Goal: Information Seeking & Learning: Learn about a topic

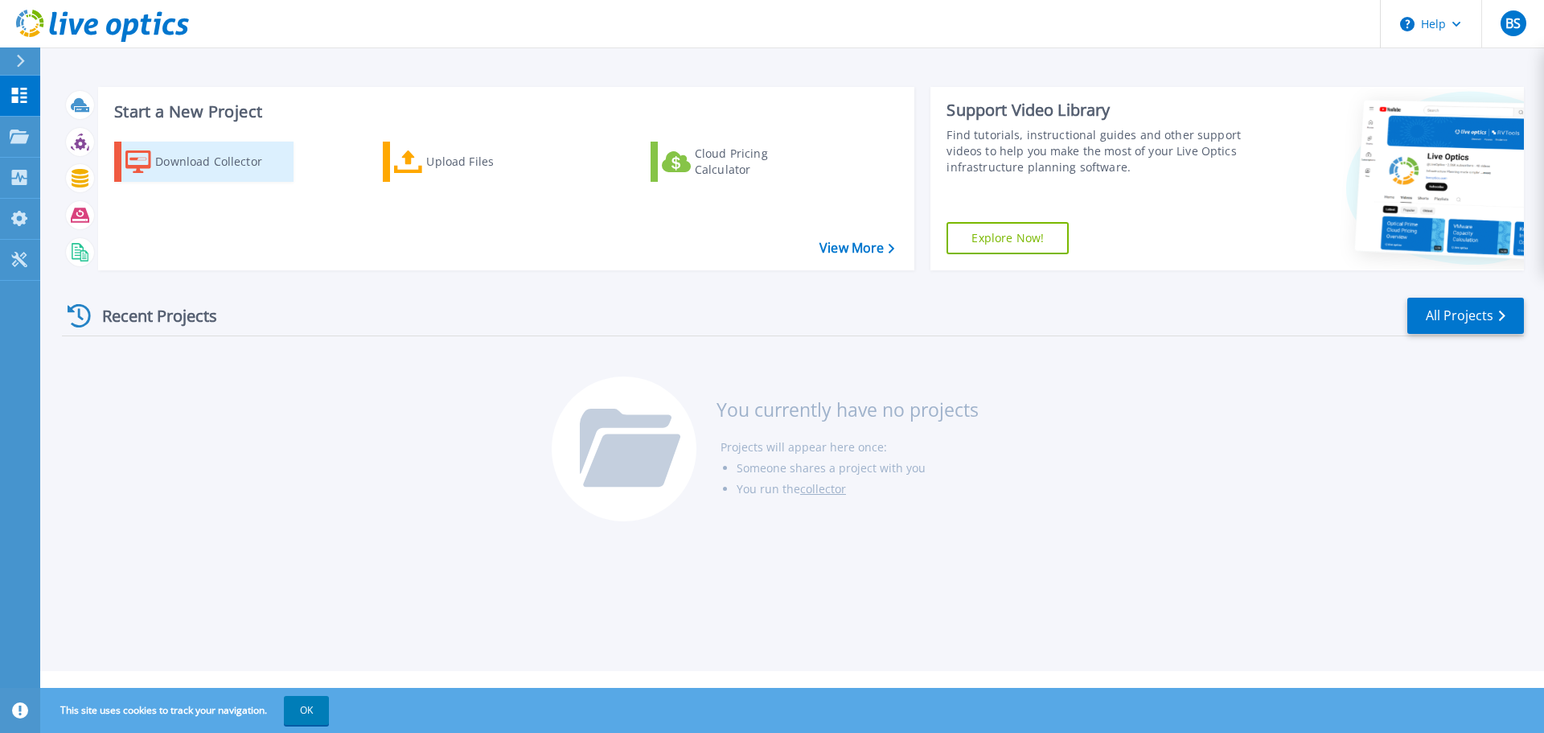
click at [207, 158] on div "Download Collector" at bounding box center [219, 162] width 129 height 32
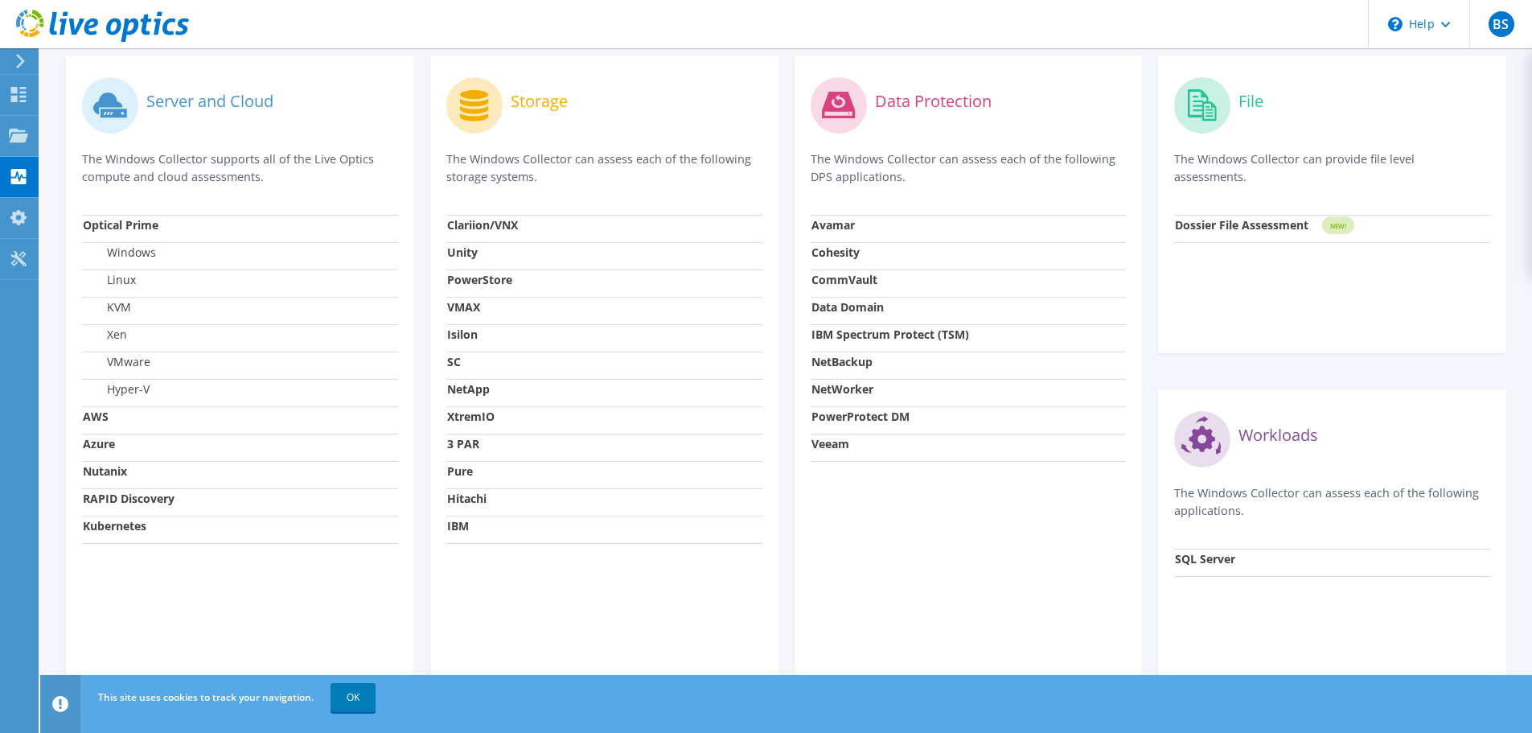
scroll to position [402, 0]
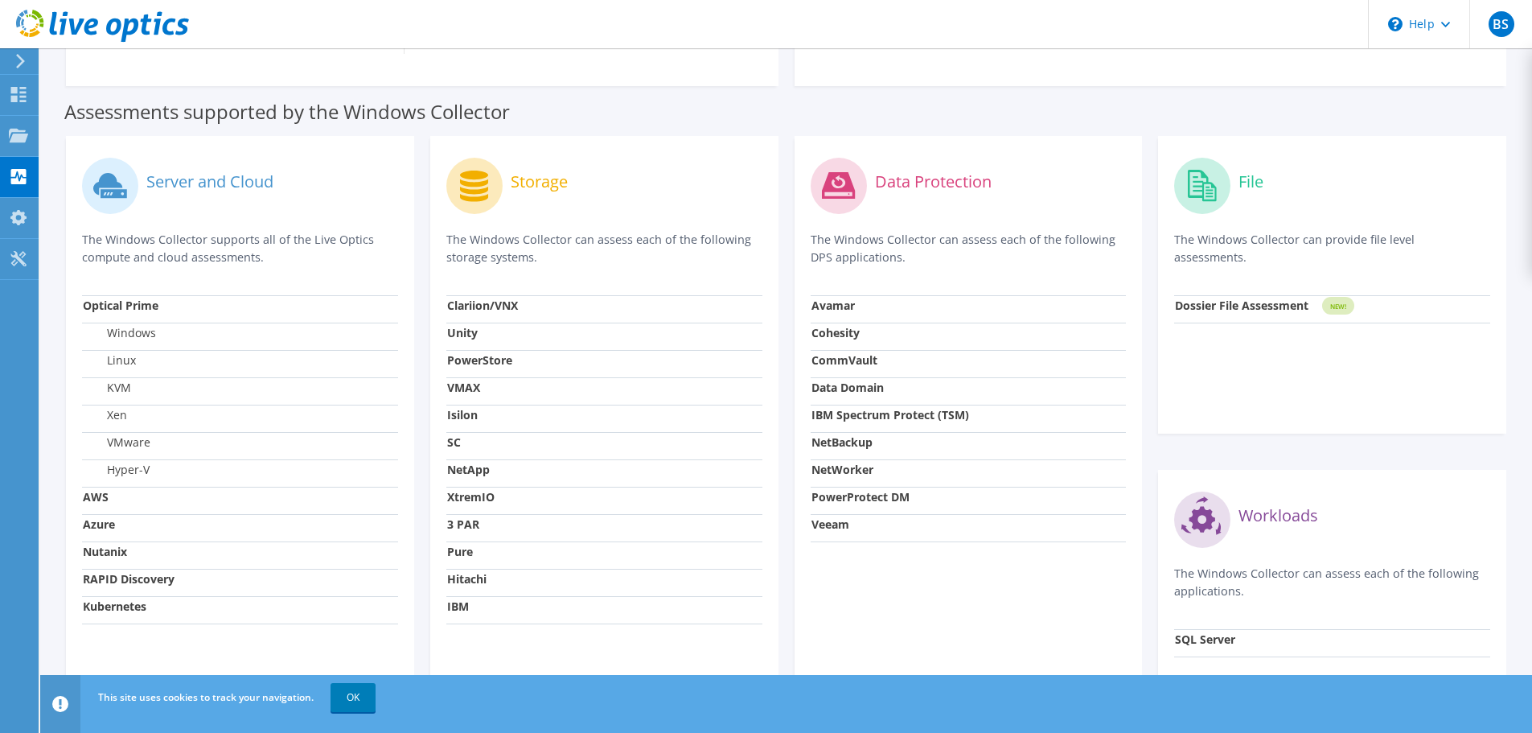
click at [226, 186] on label "Server and Cloud" at bounding box center [209, 182] width 127 height 16
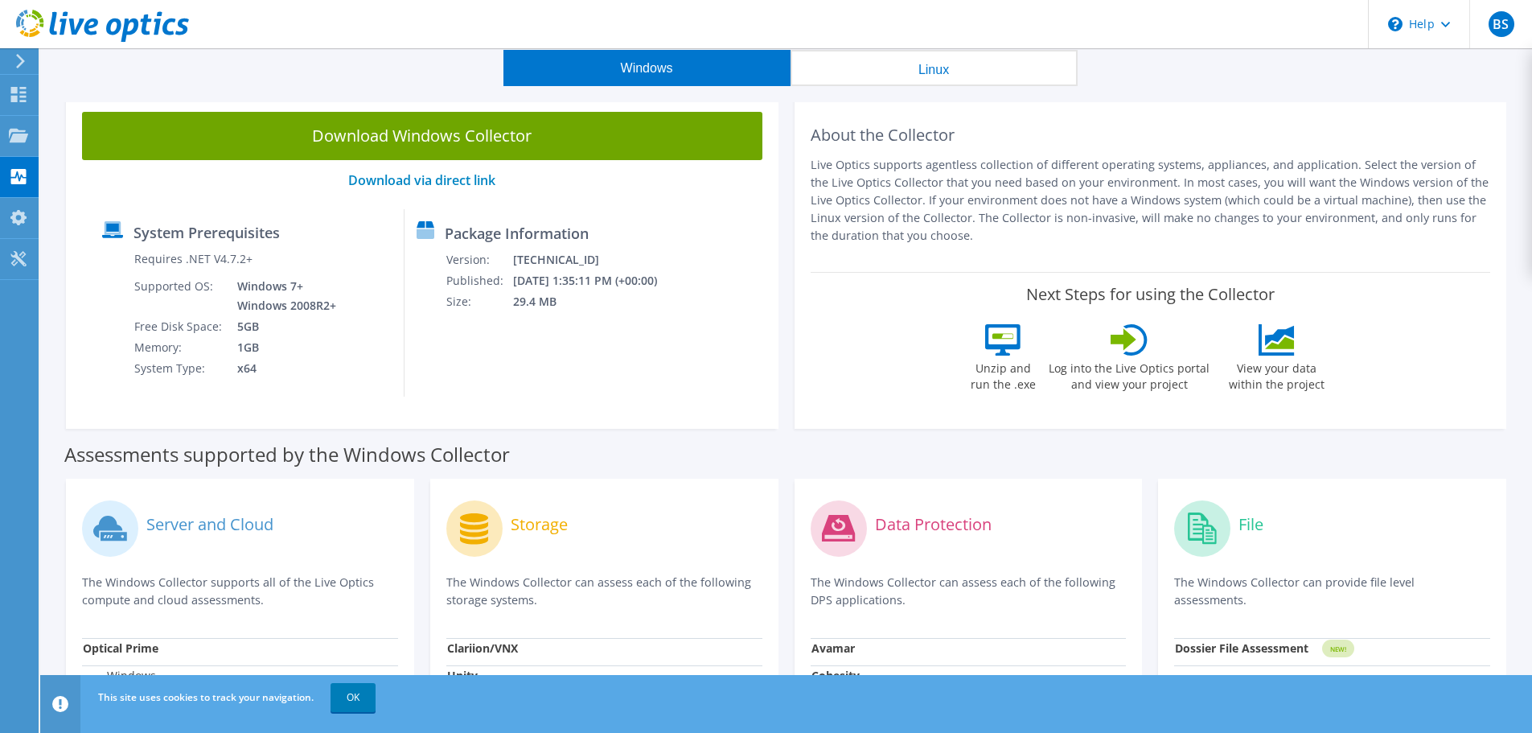
scroll to position [0, 0]
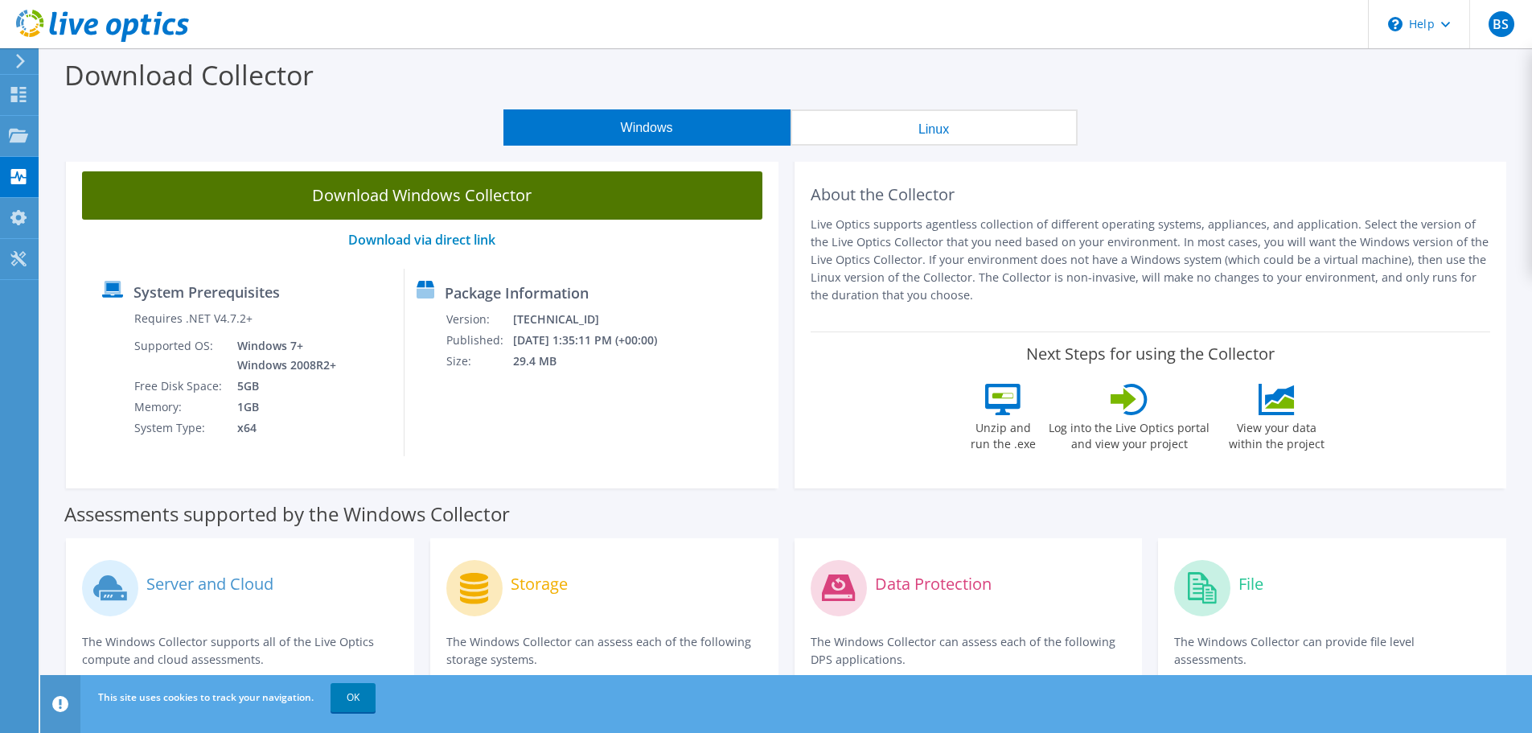
click at [395, 194] on link "Download Windows Collector" at bounding box center [422, 195] width 680 height 48
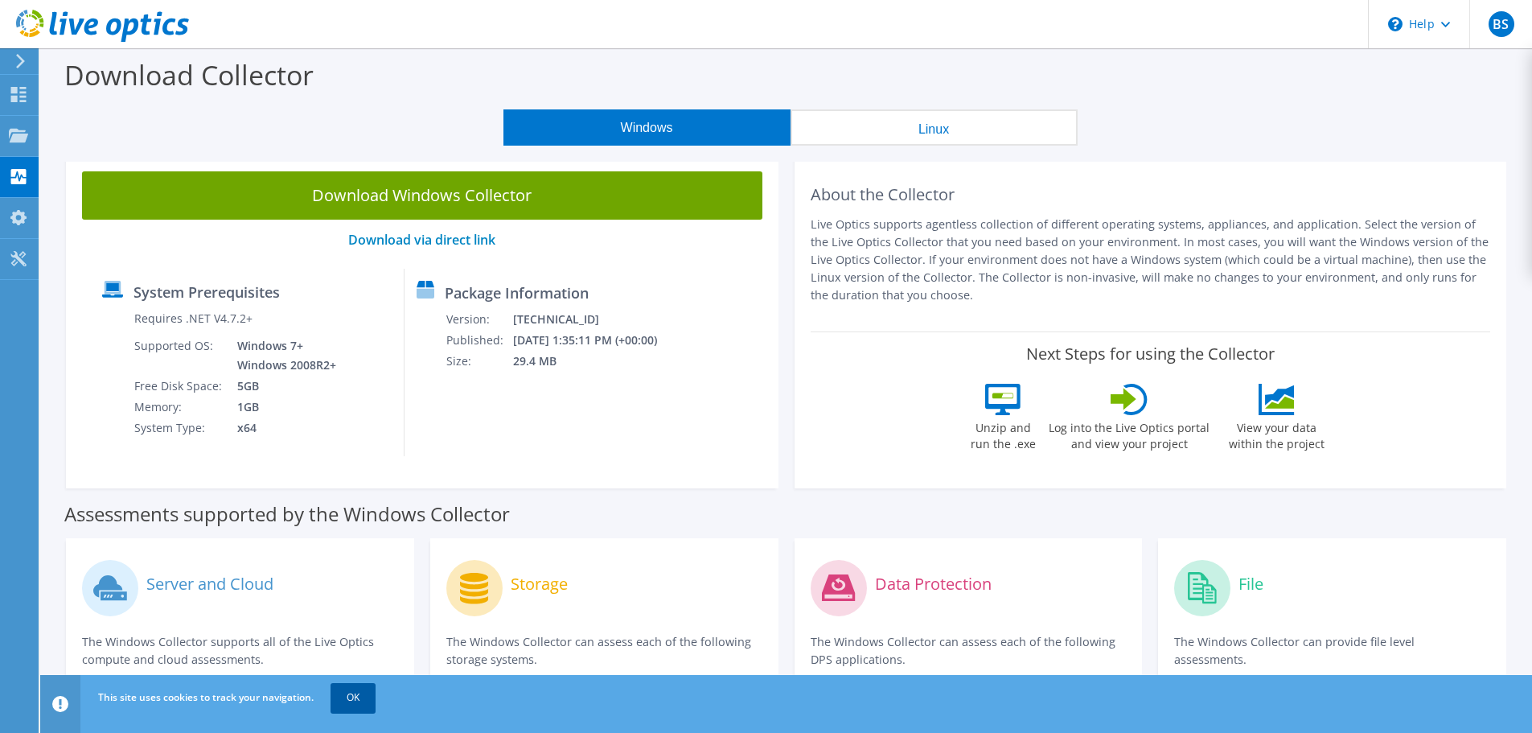
click at [361, 700] on link "OK" at bounding box center [352, 697] width 45 height 29
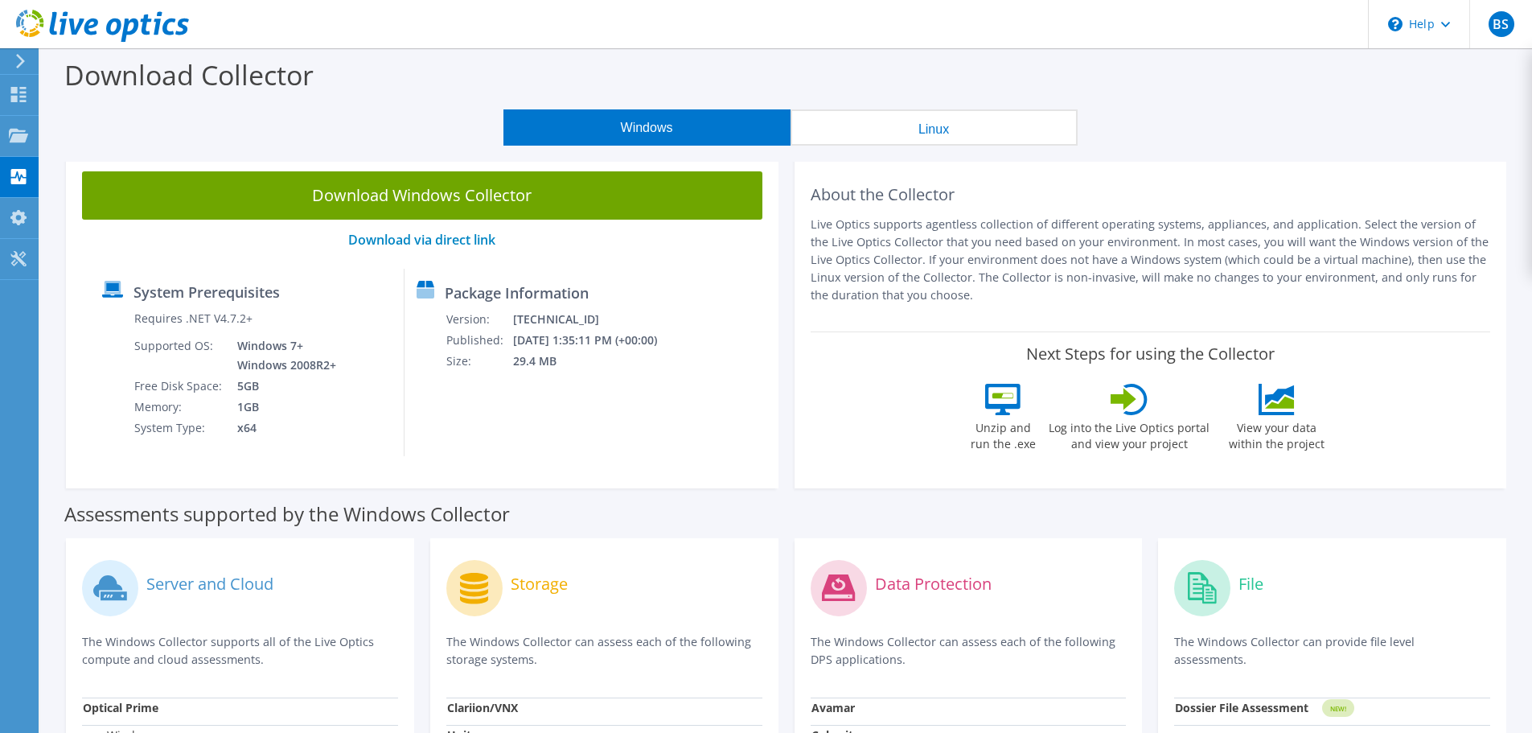
click at [162, 81] on label "Download Collector" at bounding box center [188, 74] width 249 height 37
click at [172, 80] on label "Download Collector" at bounding box center [188, 74] width 249 height 37
click at [112, 25] on icon at bounding box center [102, 26] width 173 height 33
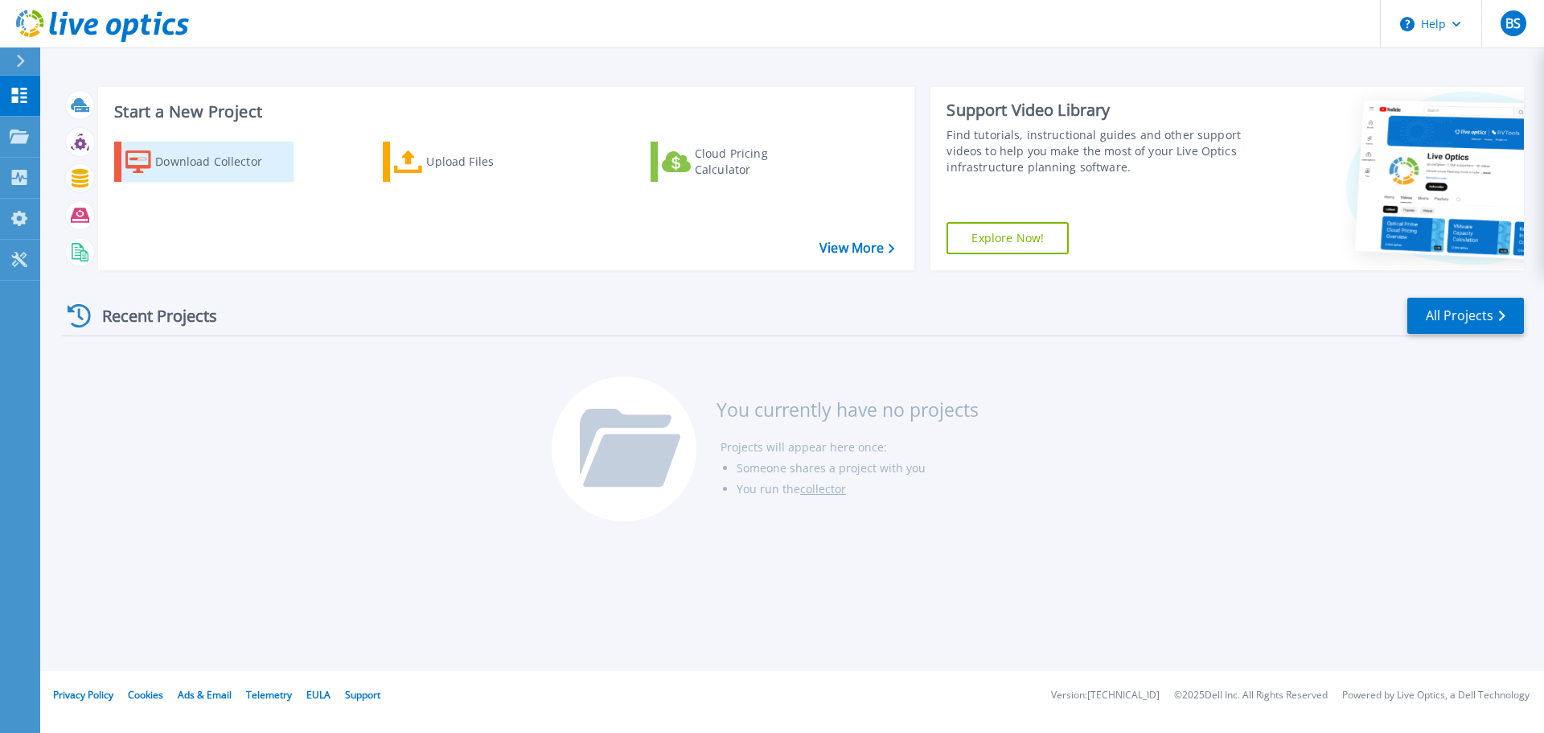
click at [180, 167] on div "Download Collector" at bounding box center [219, 162] width 129 height 32
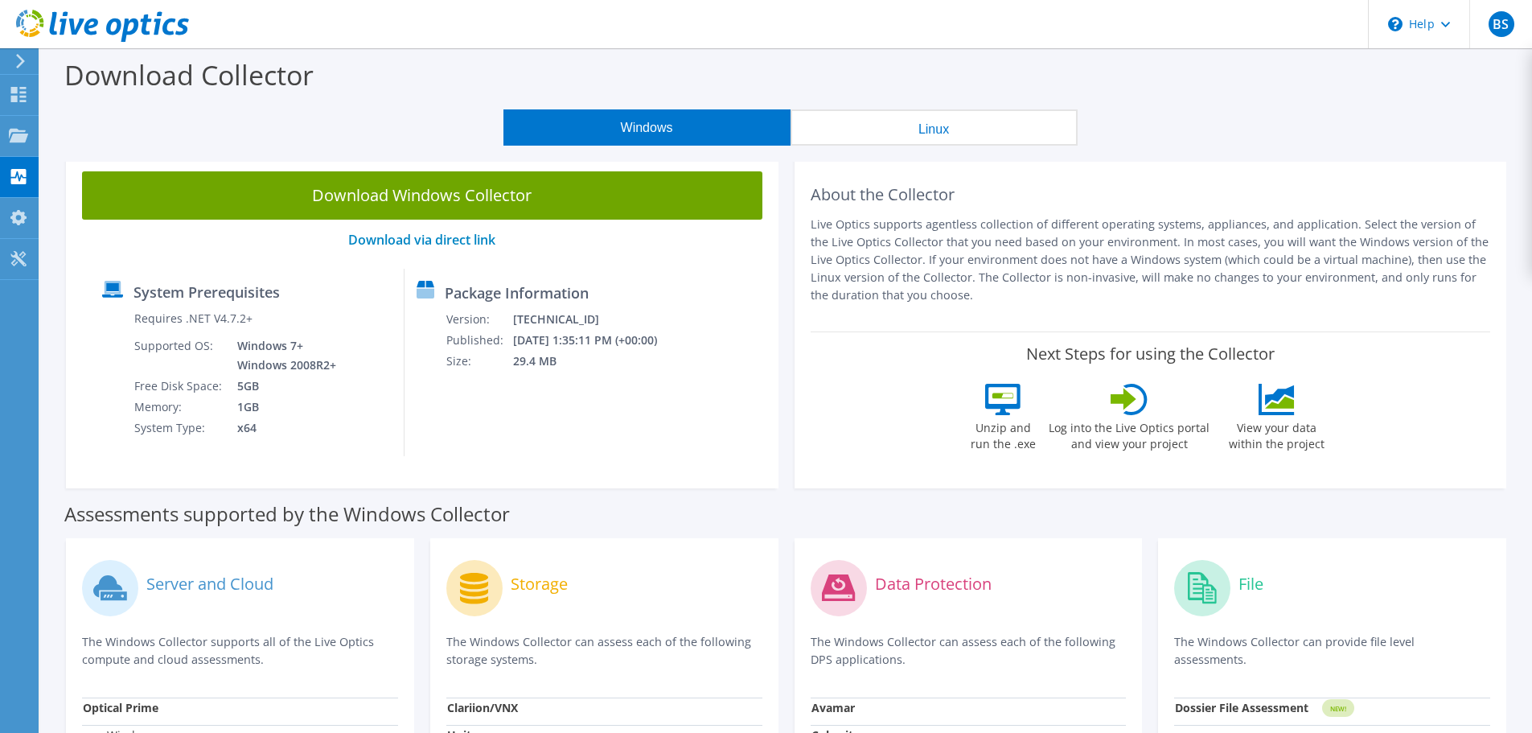
click at [979, 232] on p "Live Optics supports agentless collection of different operating systems, appli…" at bounding box center [1151, 260] width 680 height 88
click at [134, 29] on use at bounding box center [102, 26] width 173 height 32
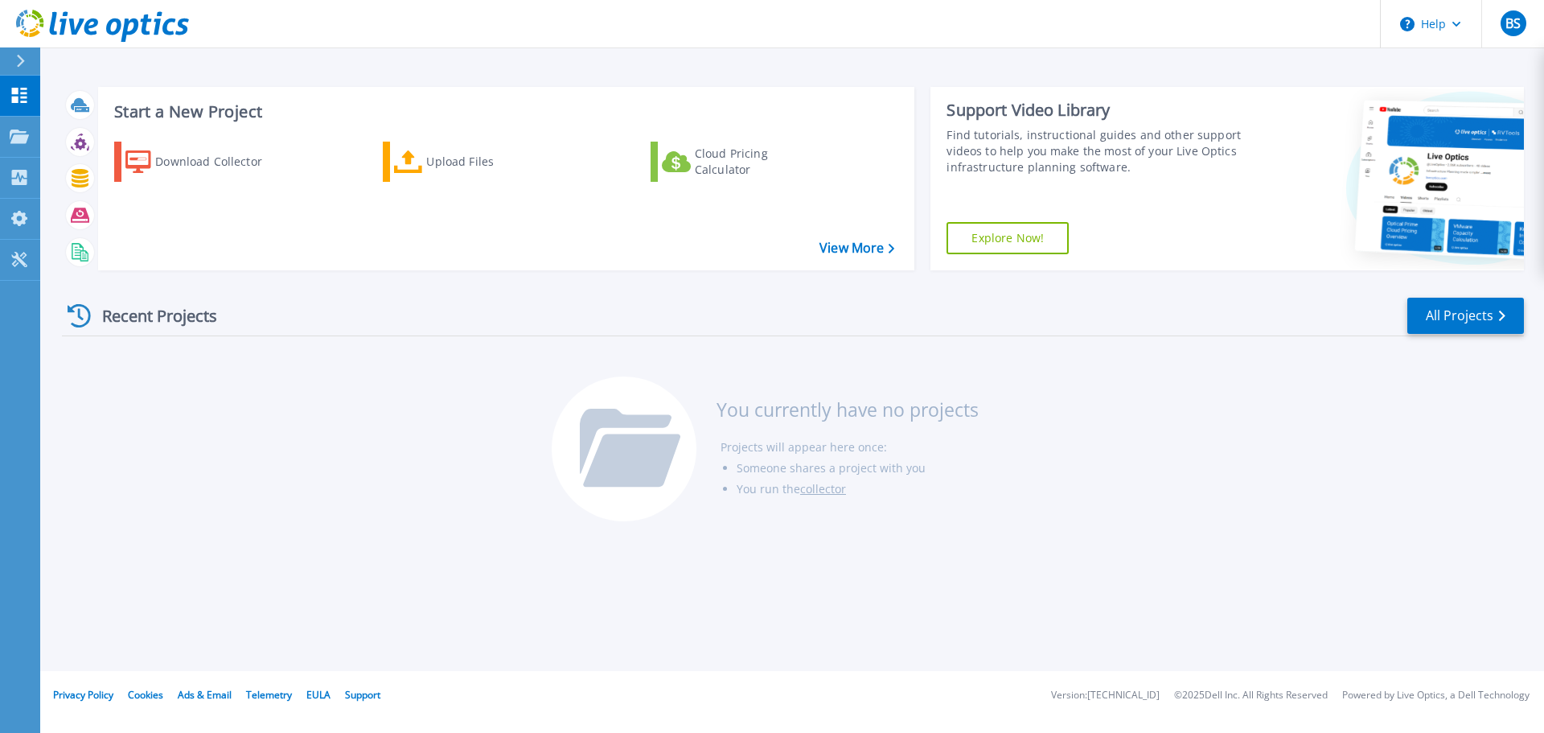
click at [1008, 242] on link "Explore Now!" at bounding box center [1007, 238] width 122 height 32
click at [1463, 314] on link "All Projects" at bounding box center [1465, 316] width 117 height 36
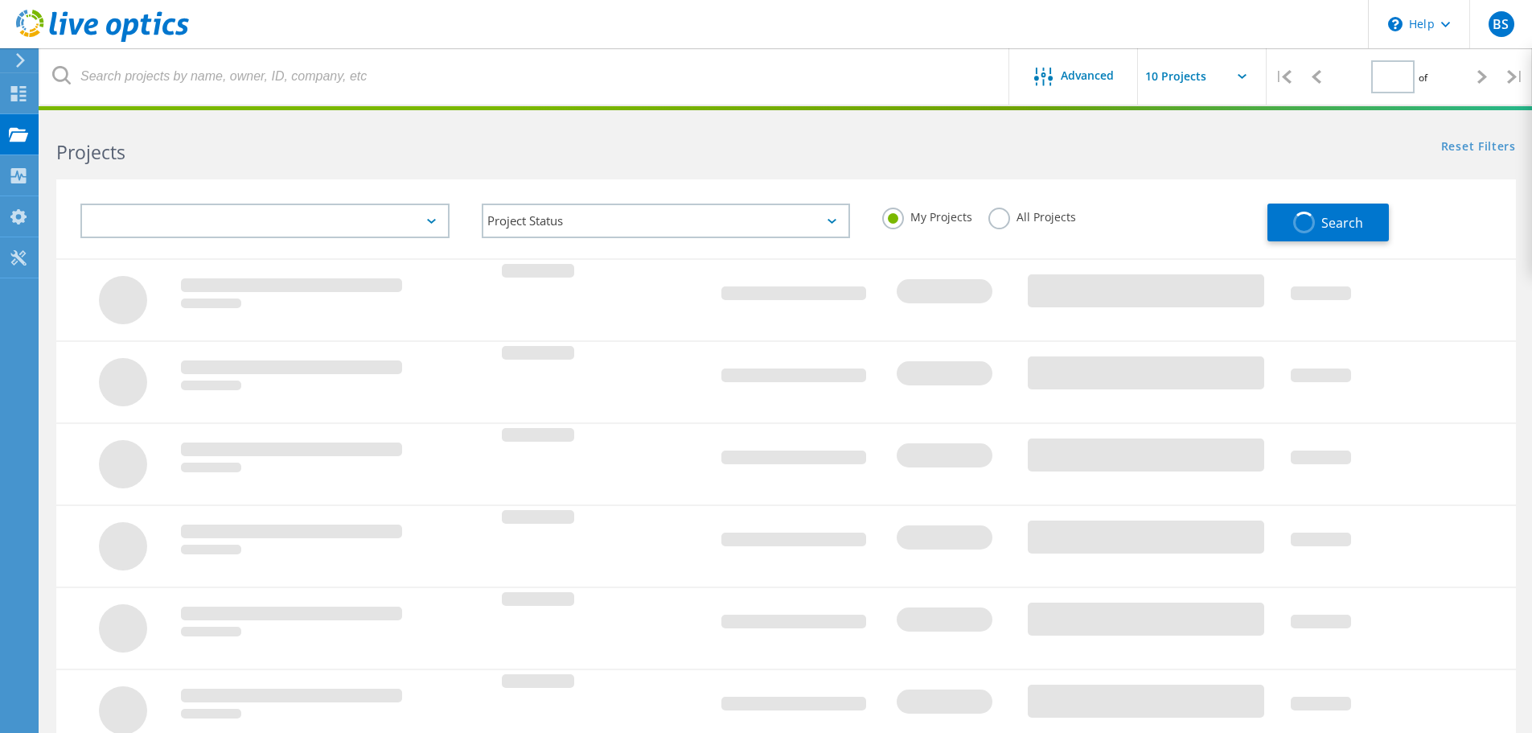
type input "1"
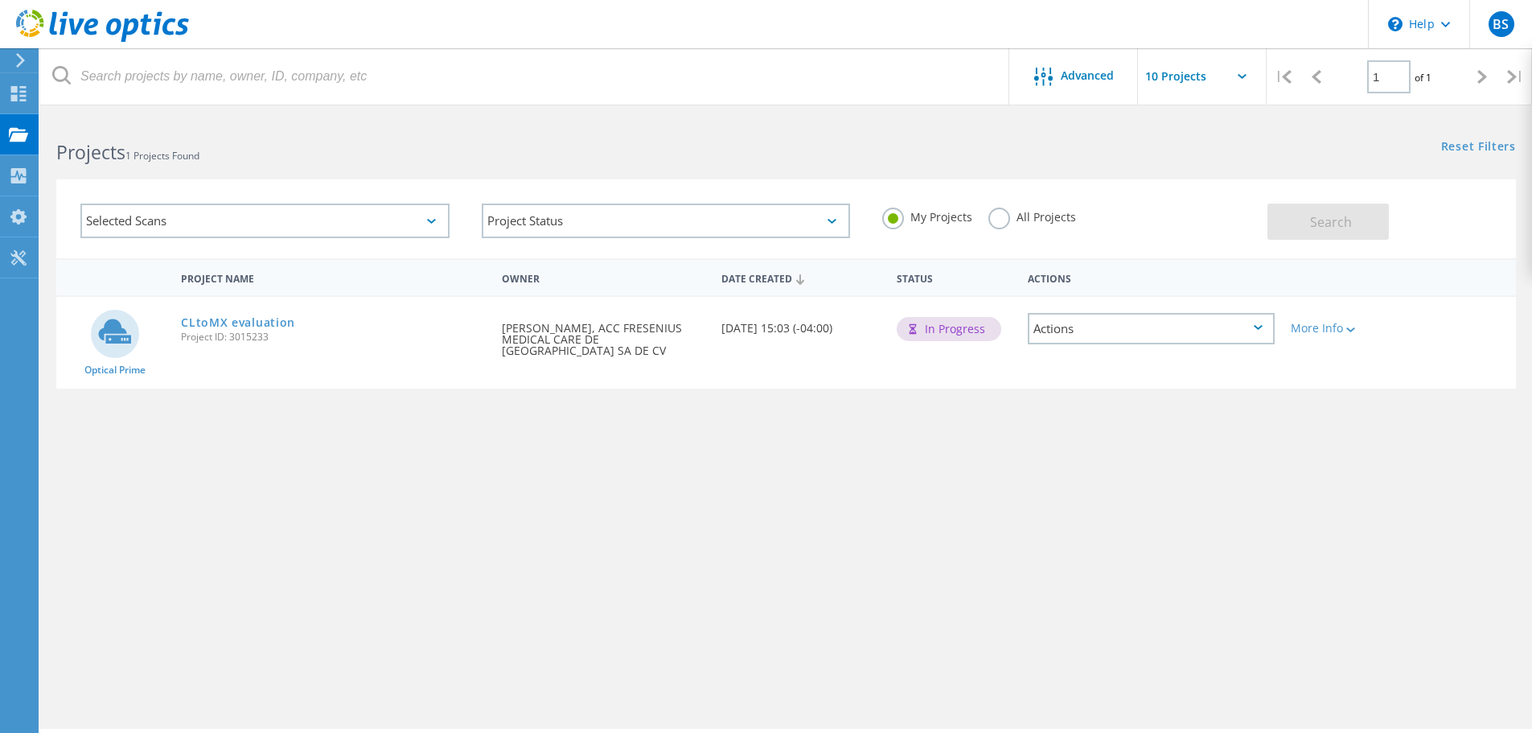
click at [1261, 326] on icon at bounding box center [1258, 327] width 9 height 5
click at [1110, 294] on div "View Project" at bounding box center [1151, 291] width 244 height 25
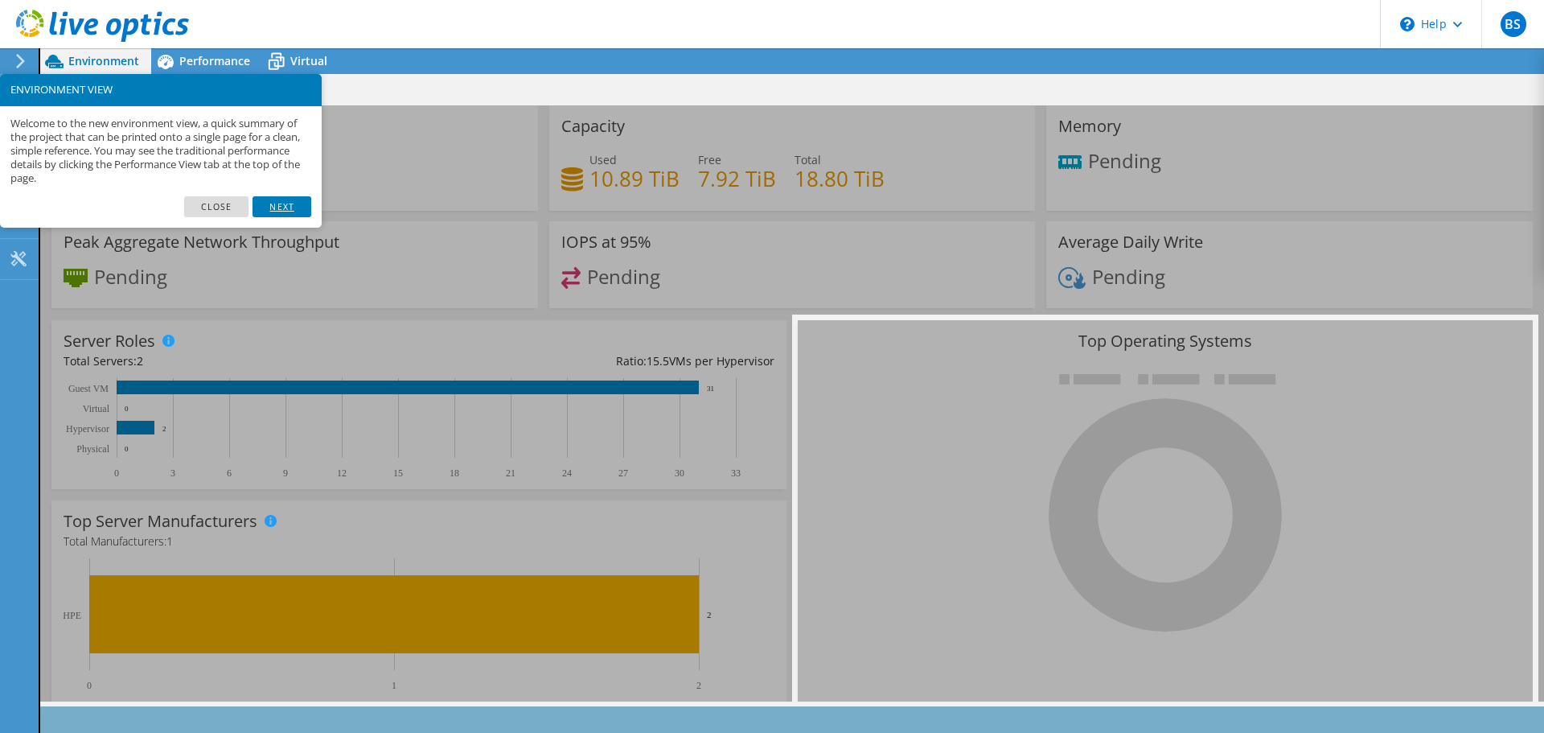
click at [278, 201] on link "Next" at bounding box center [281, 206] width 58 height 21
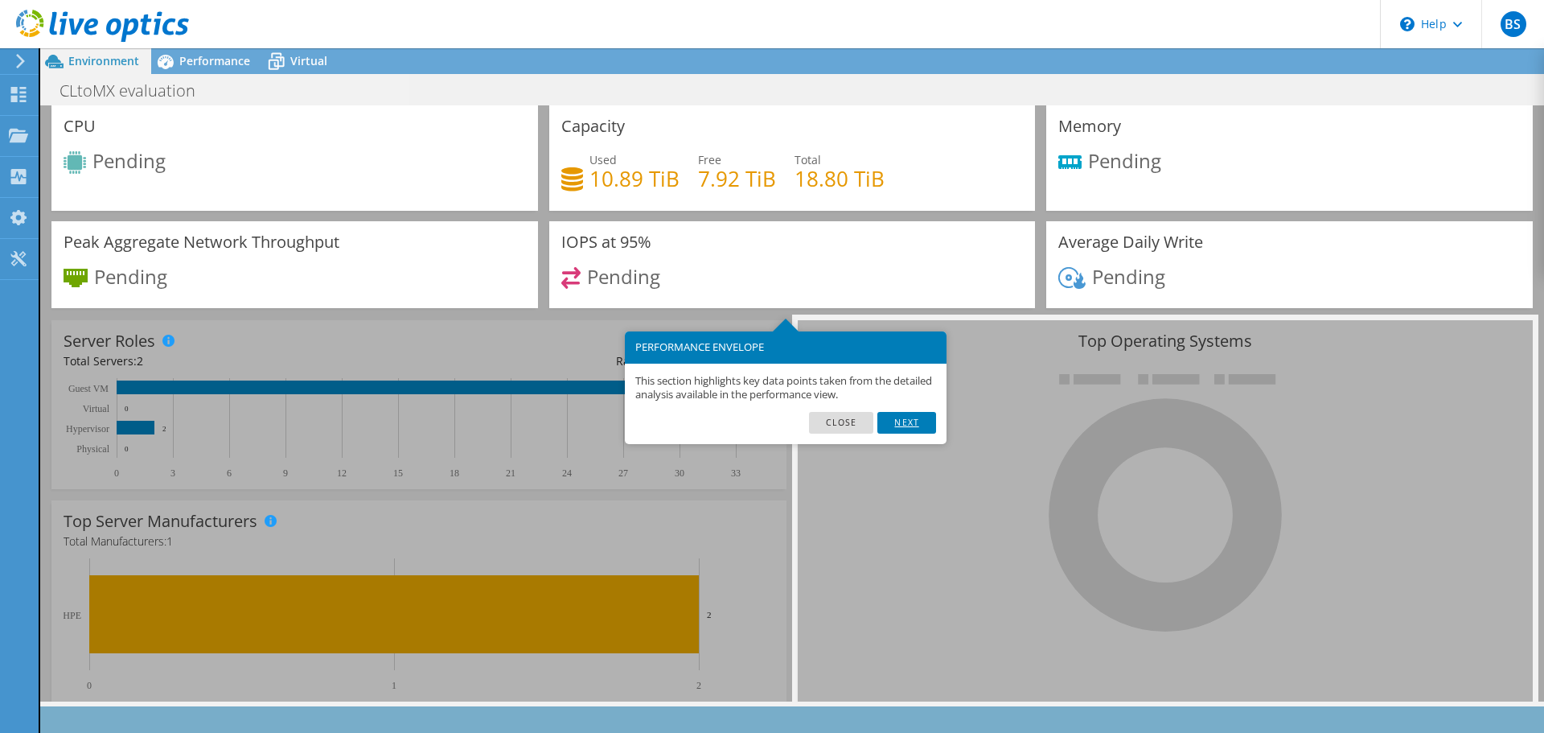
click at [913, 418] on link "Next" at bounding box center [906, 422] width 58 height 21
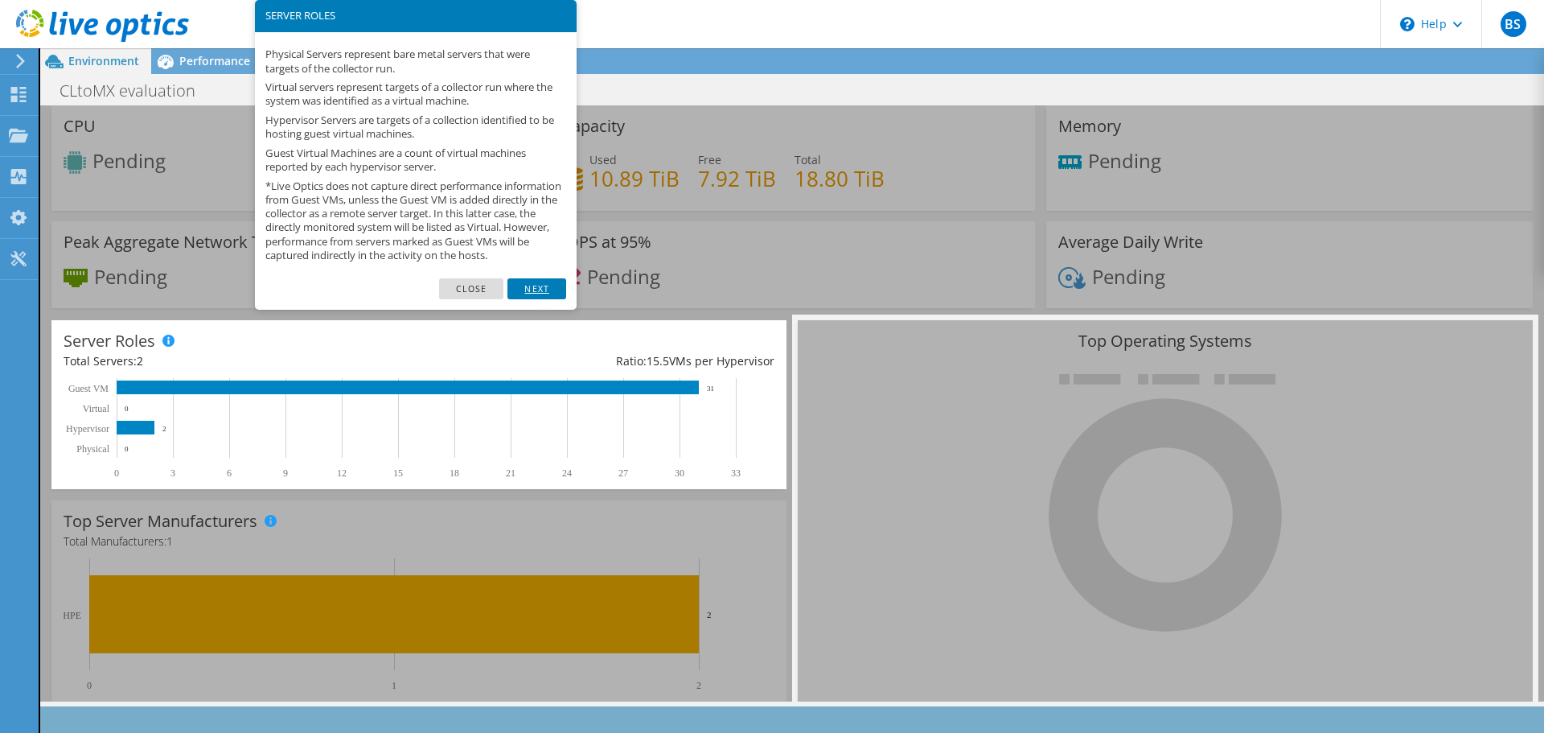
click at [530, 299] on link "Next" at bounding box center [536, 288] width 58 height 21
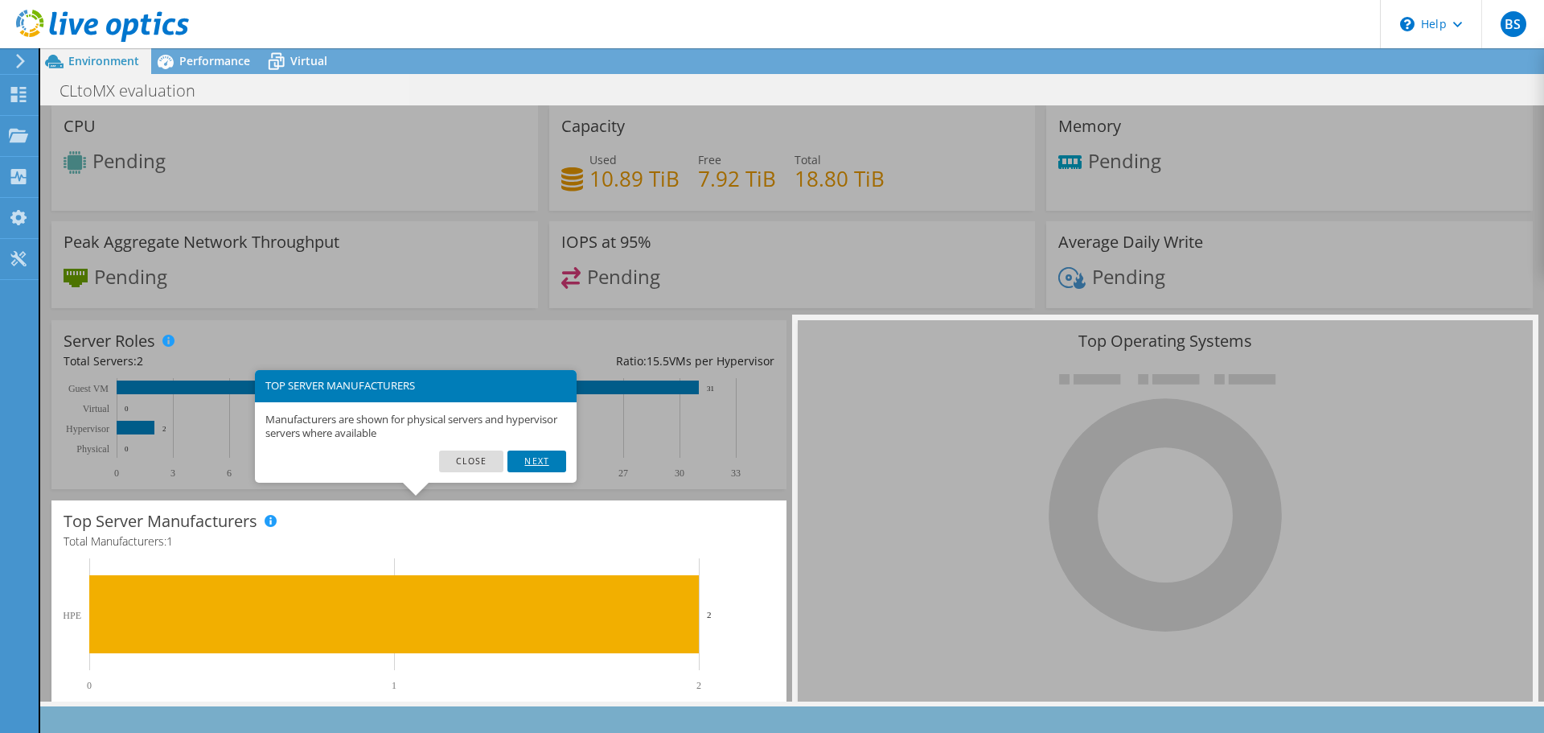
click at [550, 464] on link "Next" at bounding box center [536, 460] width 58 height 21
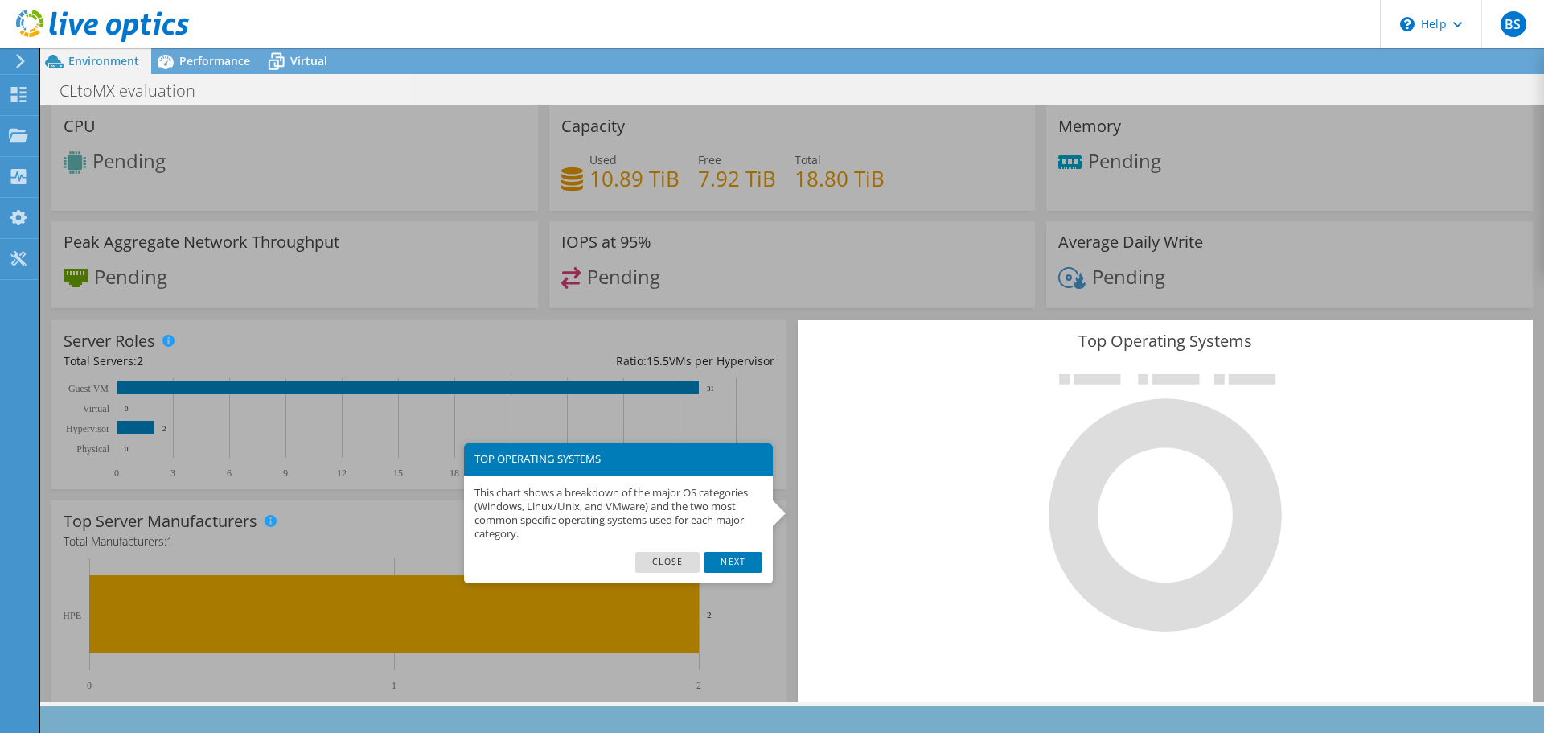
click at [733, 557] on link "Next" at bounding box center [733, 562] width 58 height 21
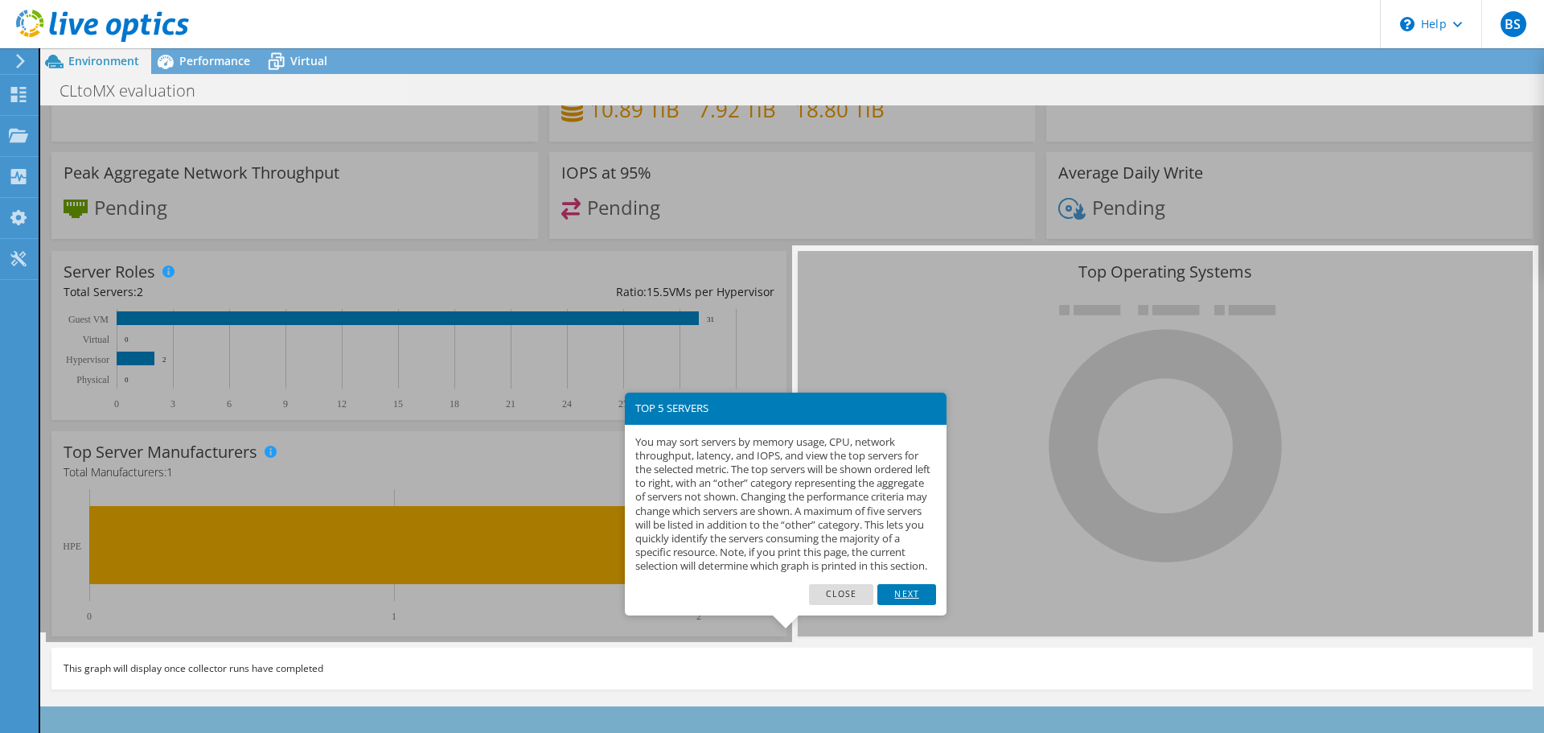
click at [913, 605] on link "Next" at bounding box center [906, 594] width 58 height 21
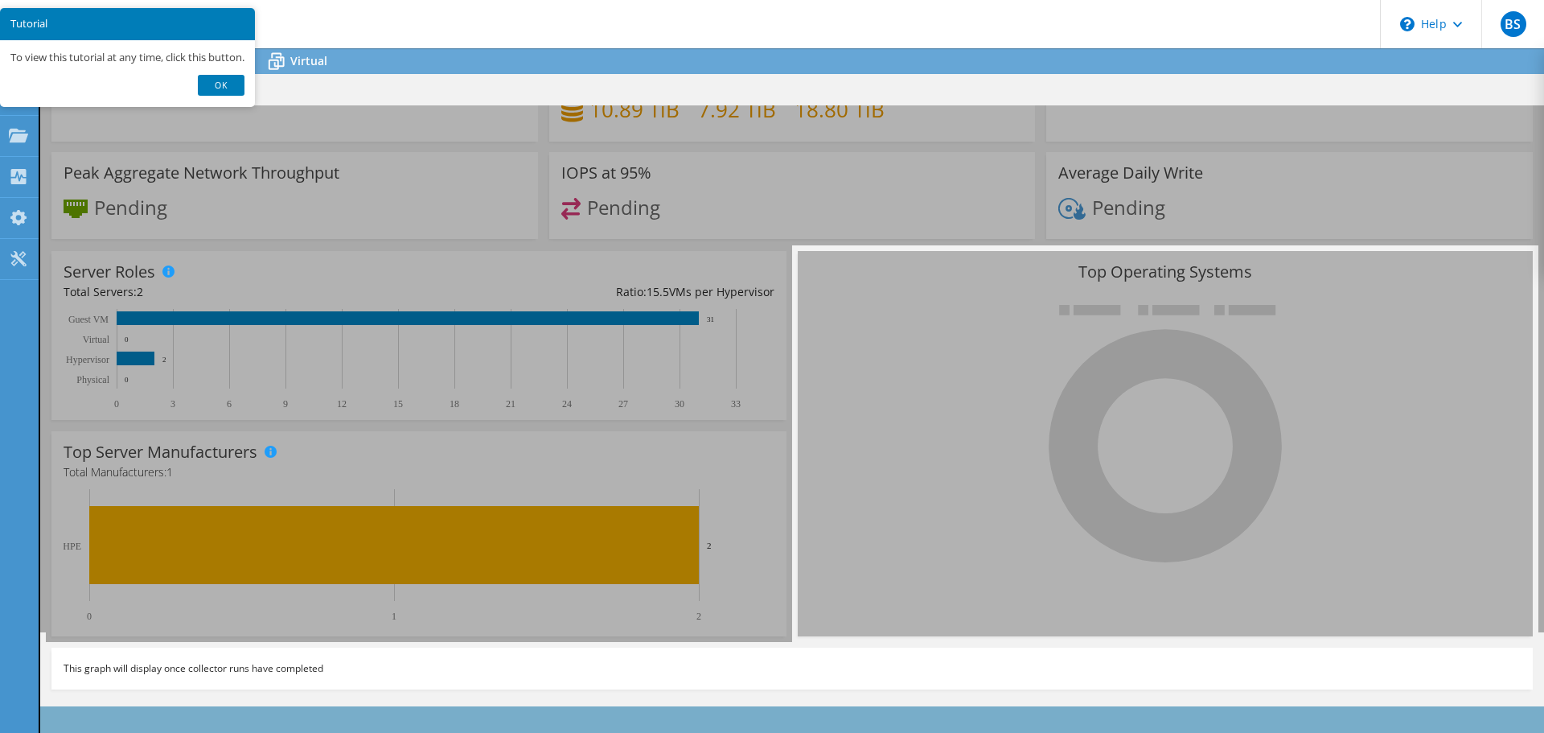
click at [222, 81] on link "Ok" at bounding box center [221, 85] width 47 height 21
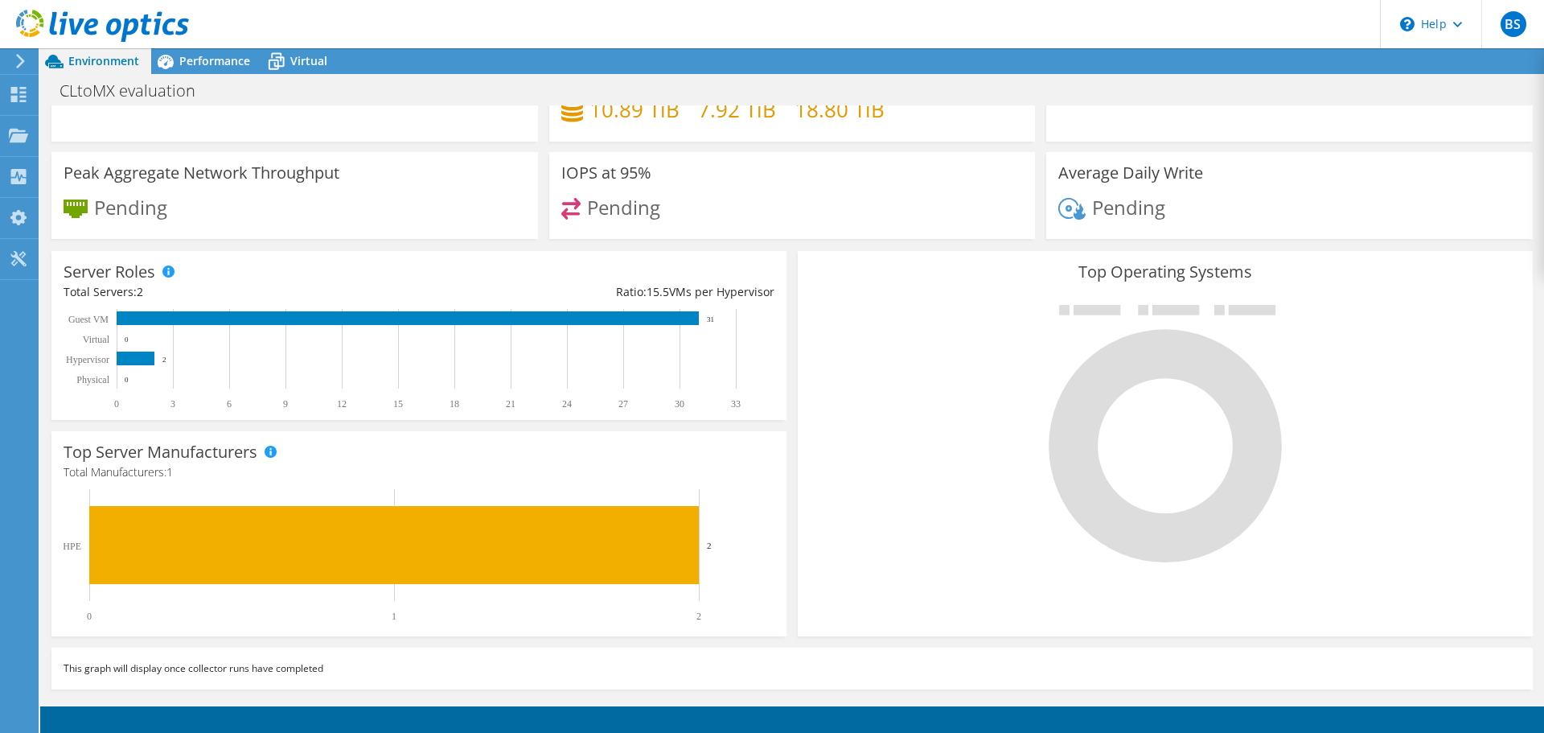
scroll to position [0, 0]
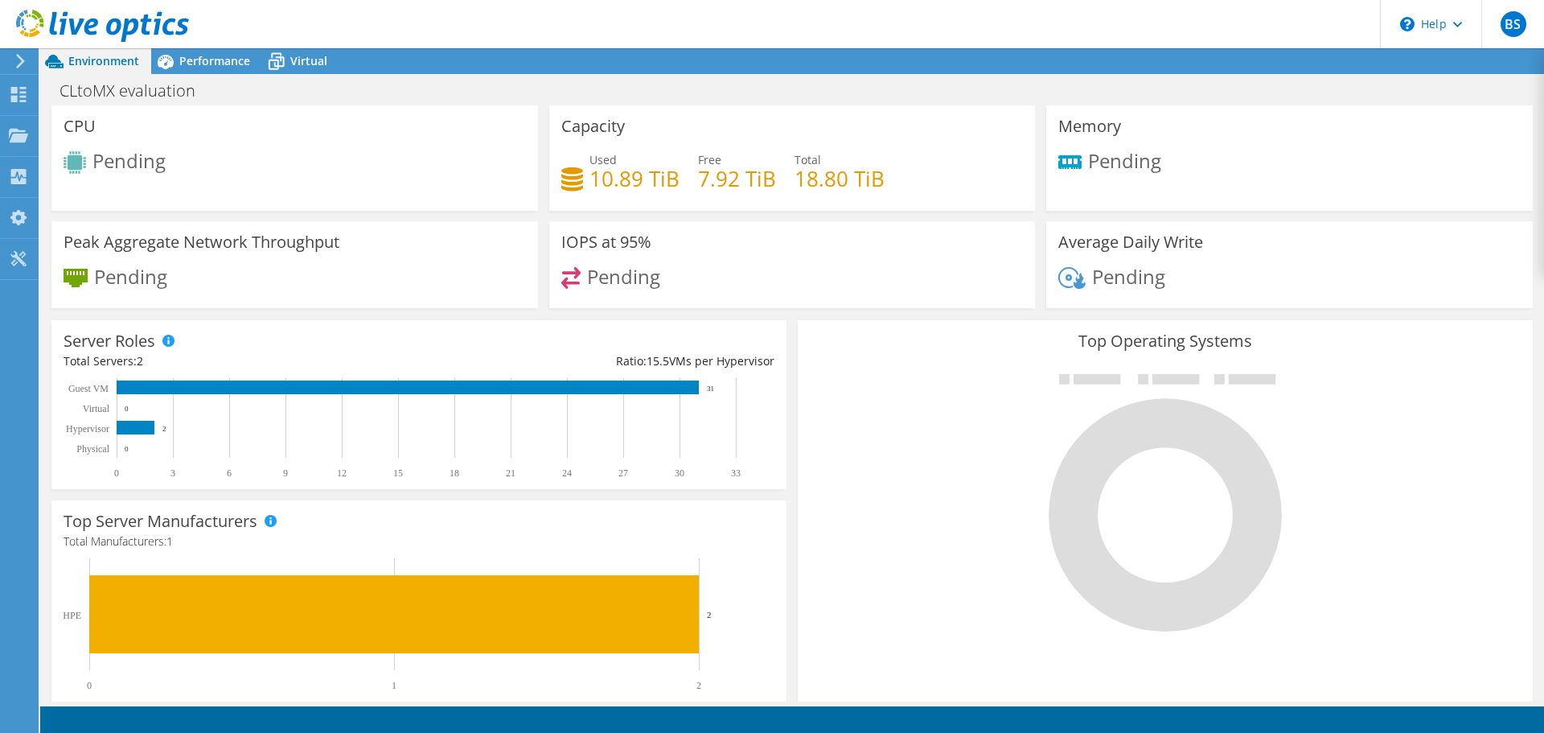
click at [118, 22] on use at bounding box center [102, 26] width 173 height 32
click at [149, 25] on icon at bounding box center [102, 26] width 173 height 33
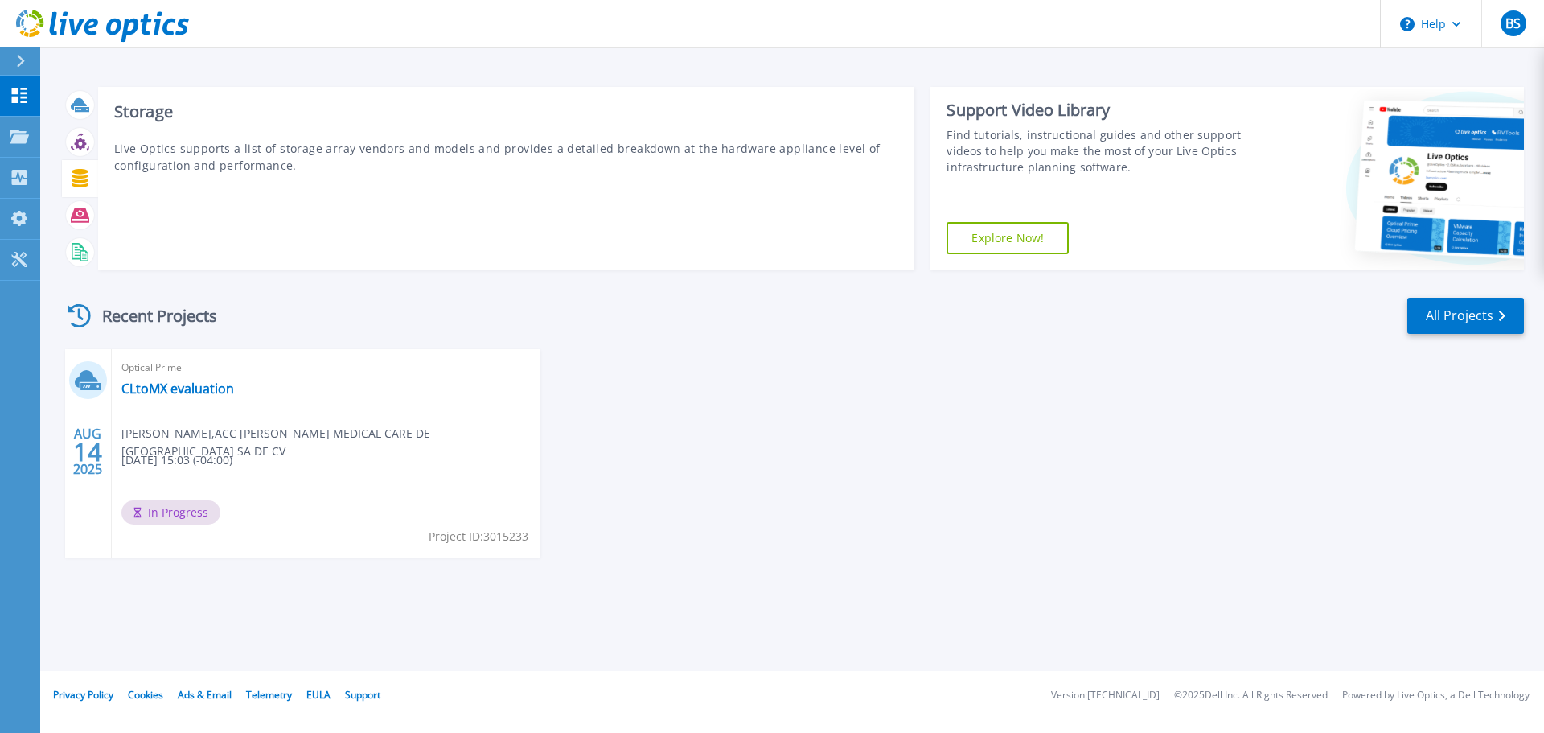
click at [83, 179] on icon at bounding box center [80, 178] width 18 height 18
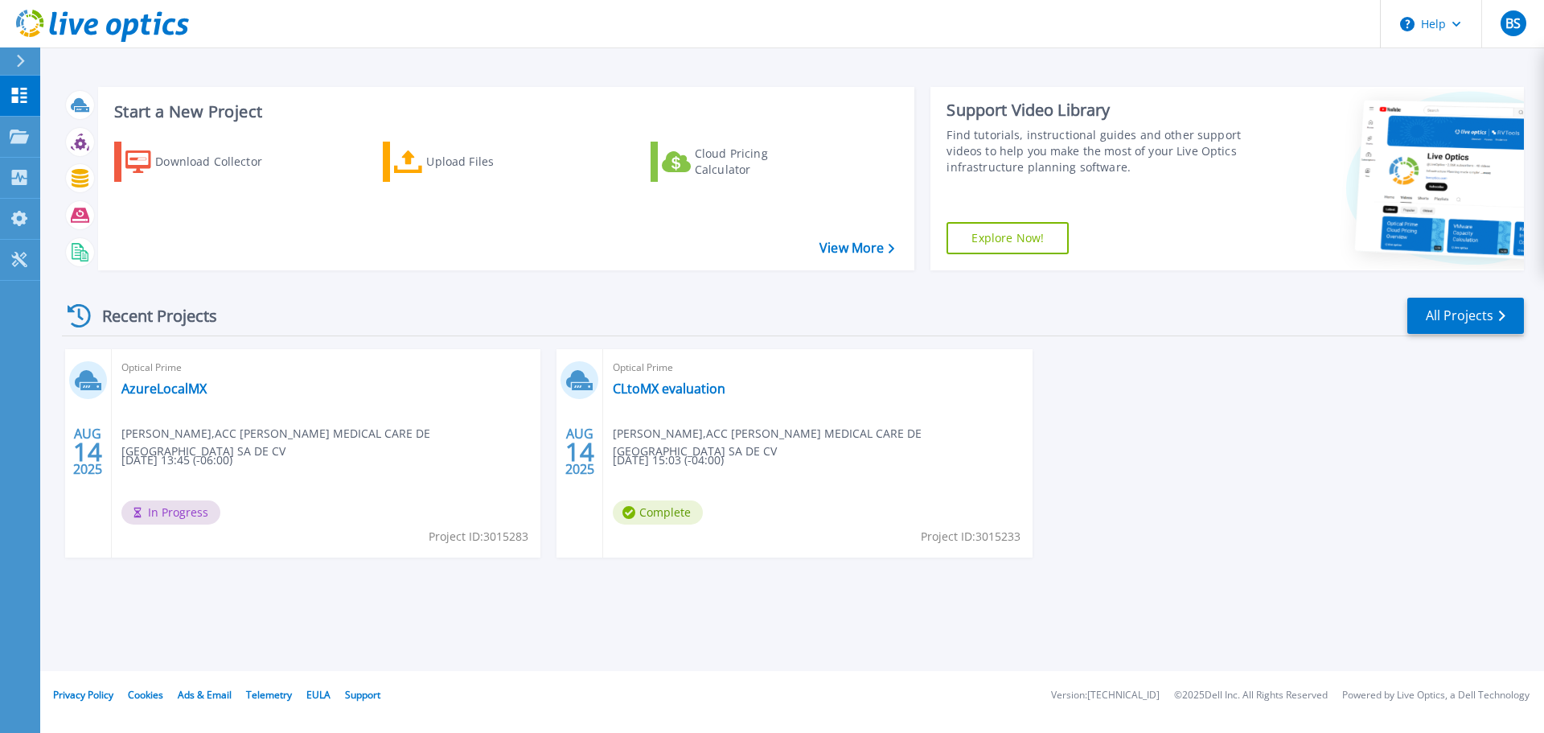
click at [170, 514] on span "In Progress" at bounding box center [170, 512] width 99 height 24
click at [80, 454] on span "14" at bounding box center [87, 452] width 29 height 14
click at [82, 452] on span "14" at bounding box center [87, 452] width 29 height 14
click at [655, 513] on span "Complete" at bounding box center [658, 512] width 90 height 24
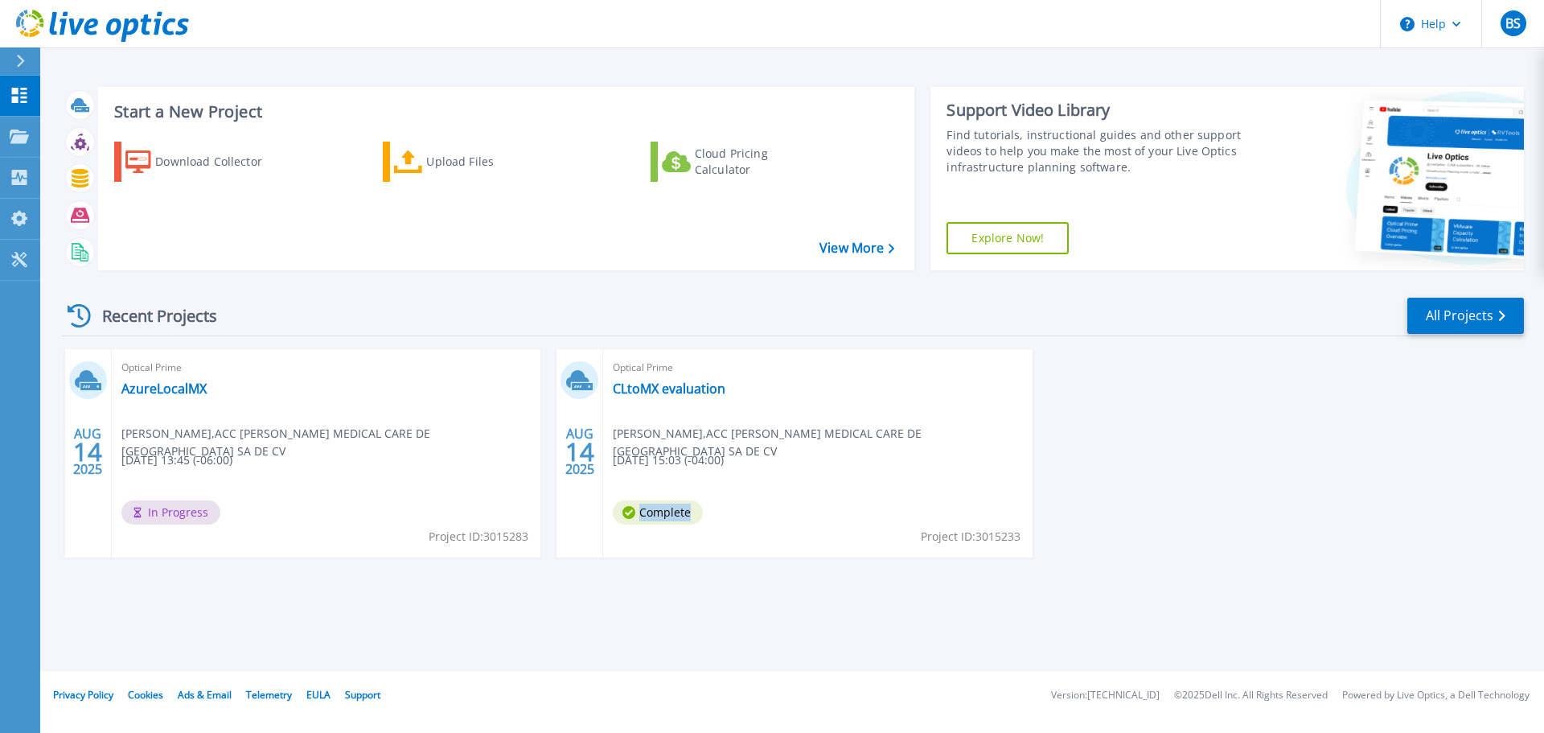
click at [655, 513] on span "Complete" at bounding box center [658, 512] width 90 height 24
click at [672, 446] on div "Optical Prime CLtoMX evaluation Bulat Sultanov , ACC FRESENIUS MEDICAL CARE DE …" at bounding box center [817, 453] width 429 height 208
click at [661, 387] on link "CLtoMX evaluation" at bounding box center [669, 388] width 113 height 16
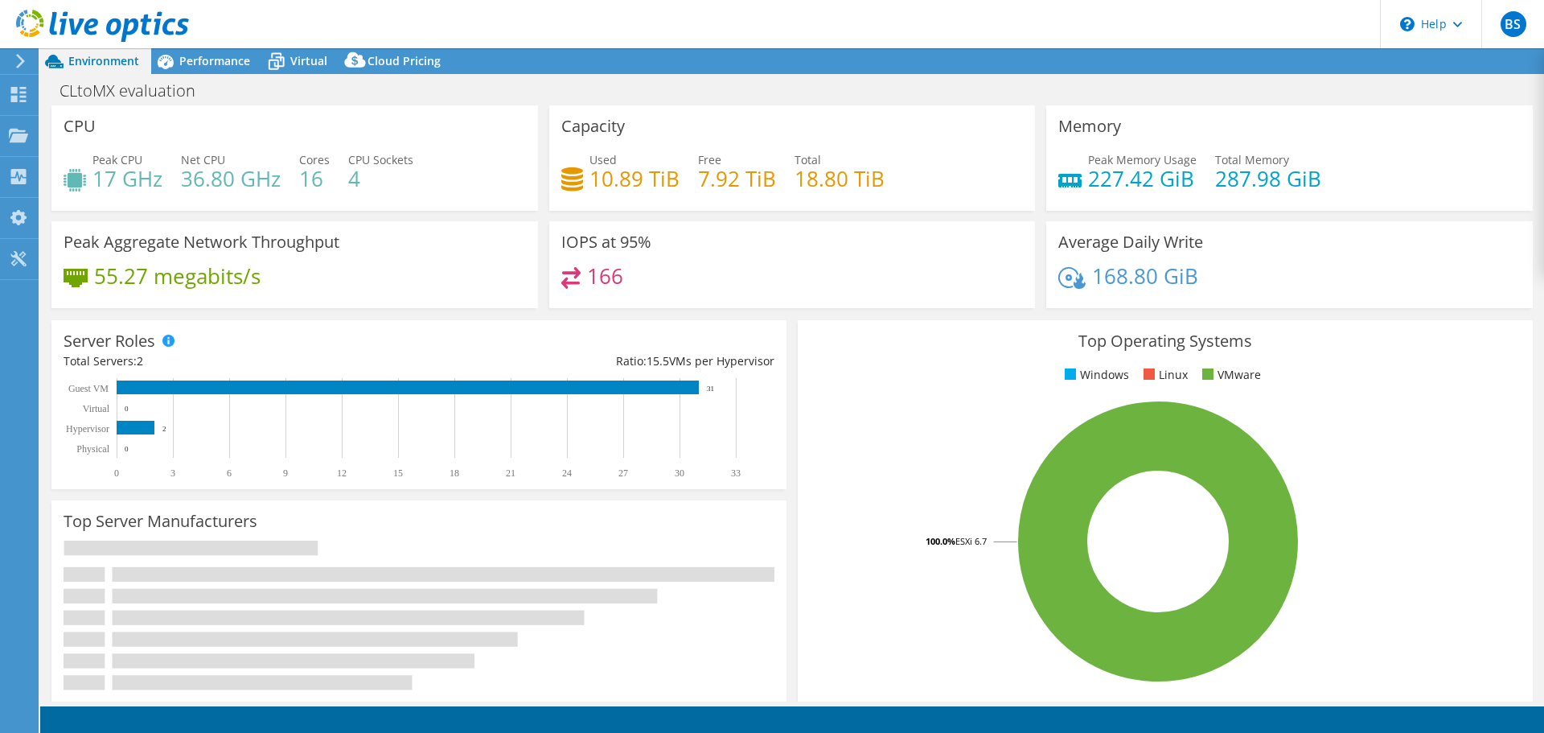
select select "USD"
